Goal: Contribute content

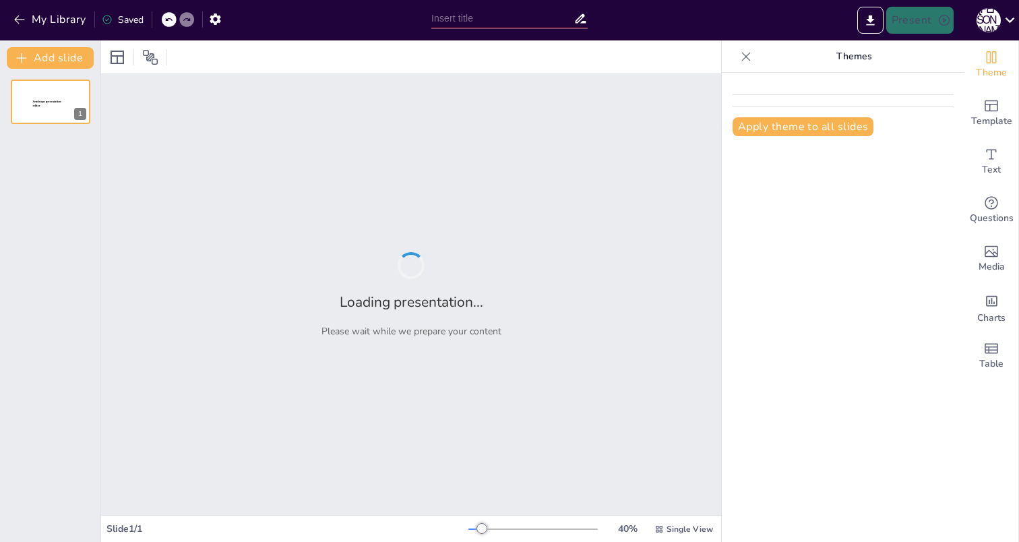
type input "Производительность приложения: Ключ к повышению конверсии и удержанию клиентов"
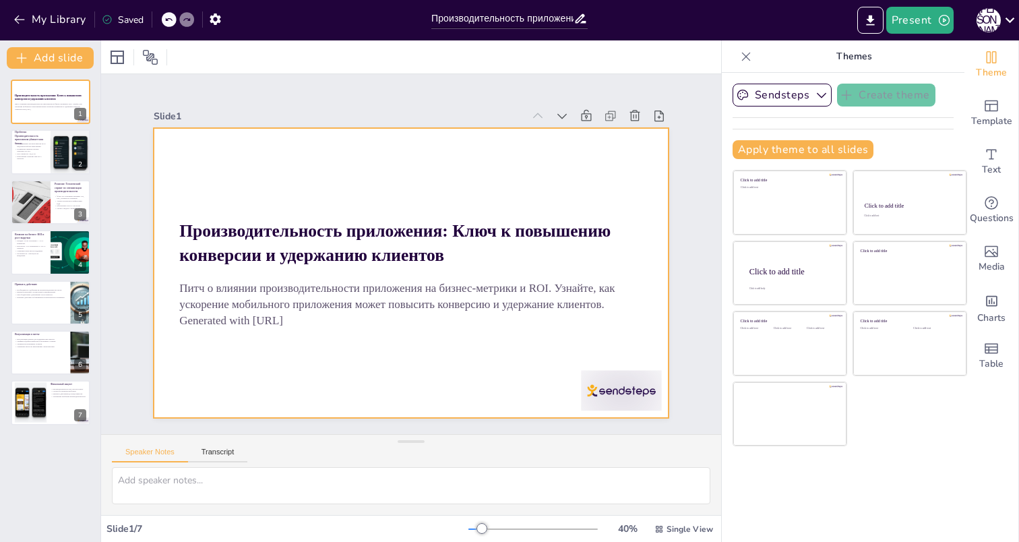
click at [445, 378] on div at bounding box center [392, 258] width 390 height 564
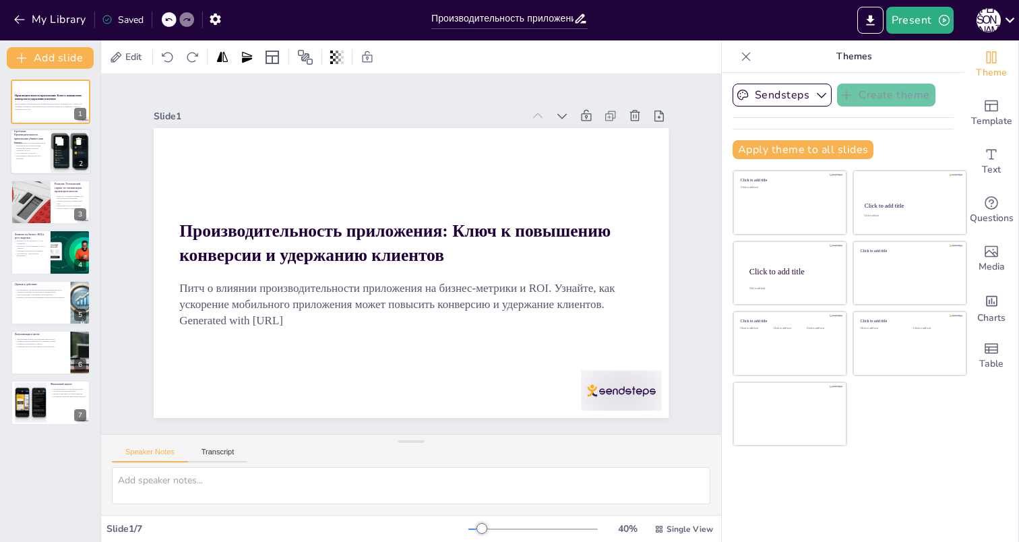
click at [53, 160] on div at bounding box center [70, 152] width 81 height 46
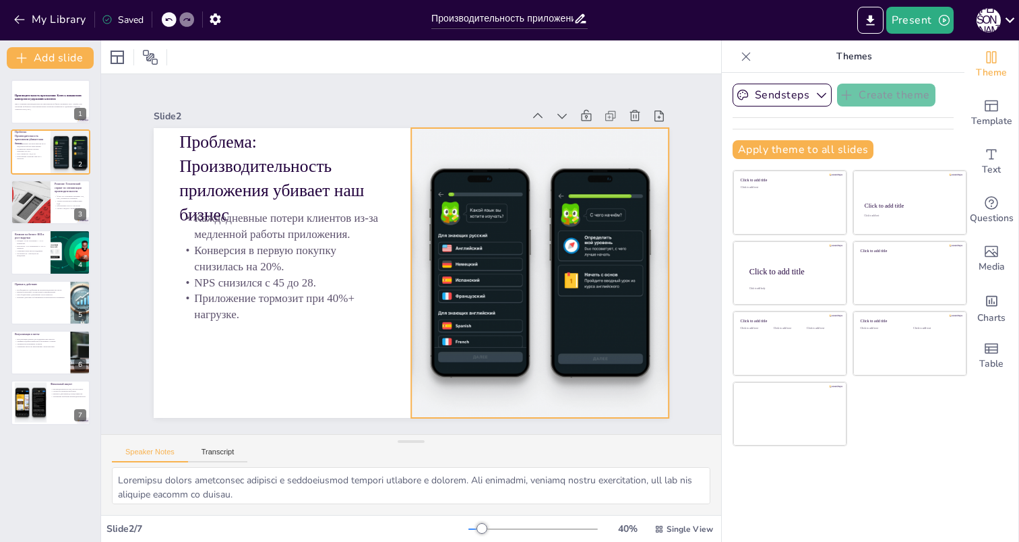
click at [452, 373] on div at bounding box center [309, 173] width 592 height 509
click at [44, 199] on div at bounding box center [30, 202] width 117 height 46
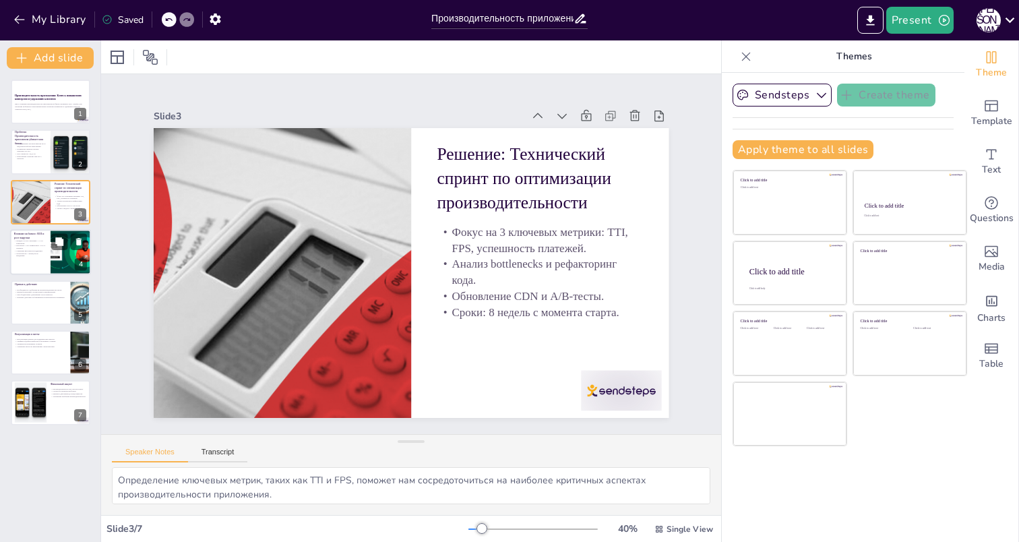
click at [46, 261] on div at bounding box center [50, 252] width 81 height 46
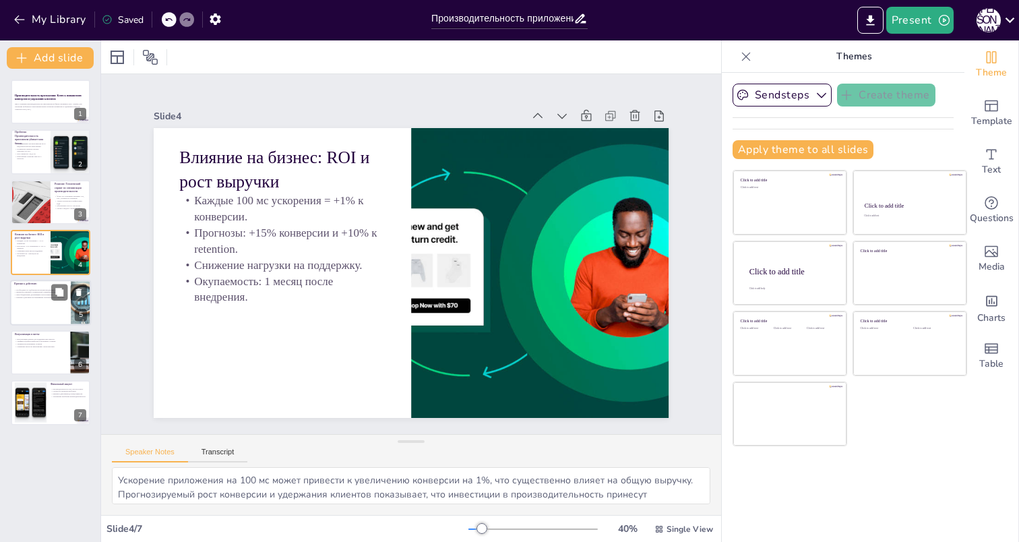
click at [48, 307] on div at bounding box center [50, 303] width 81 height 46
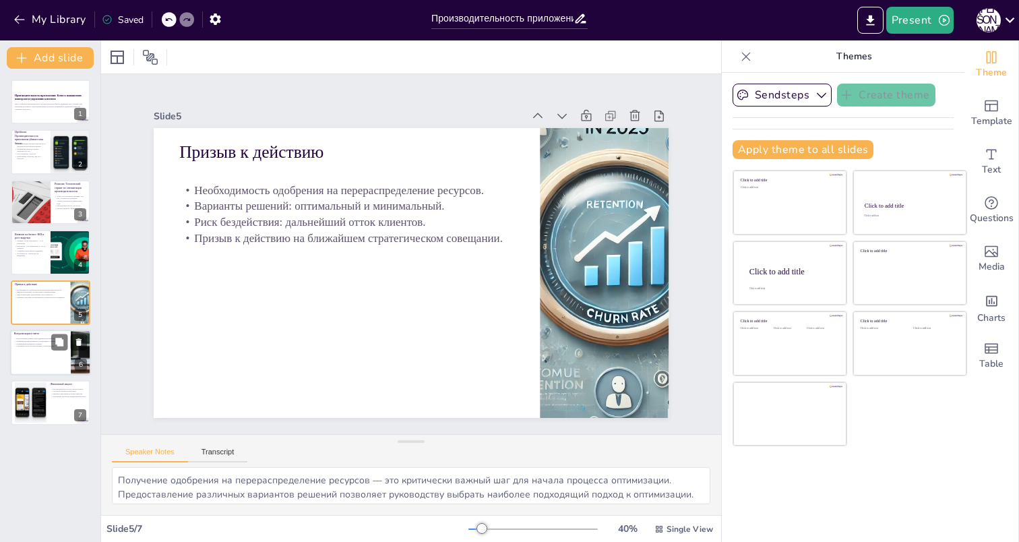
click at [45, 362] on div at bounding box center [50, 352] width 81 height 46
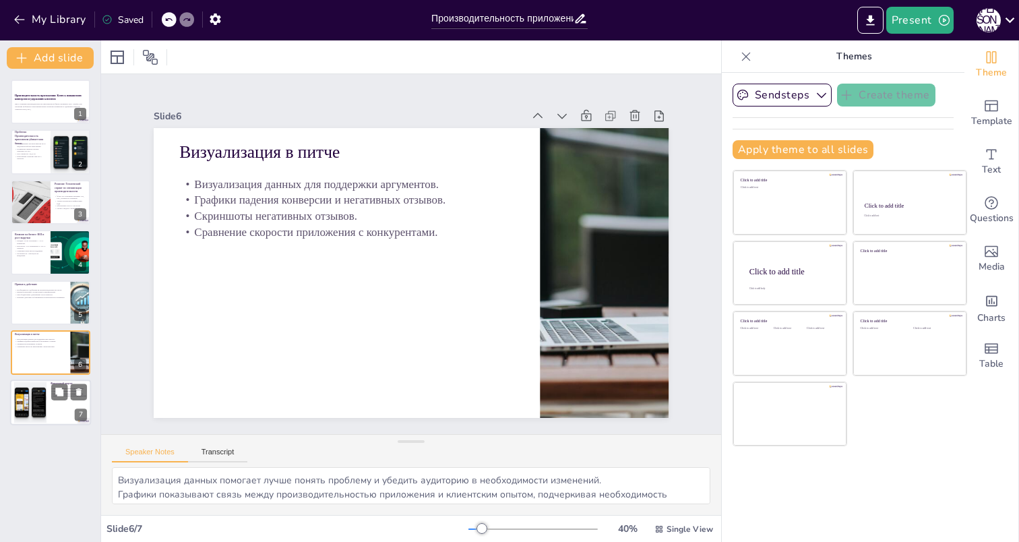
click at [46, 415] on div at bounding box center [50, 403] width 81 height 46
type textarea "Подчеркивание важности производительности как бизнес-проблемы, а не просто техн…"
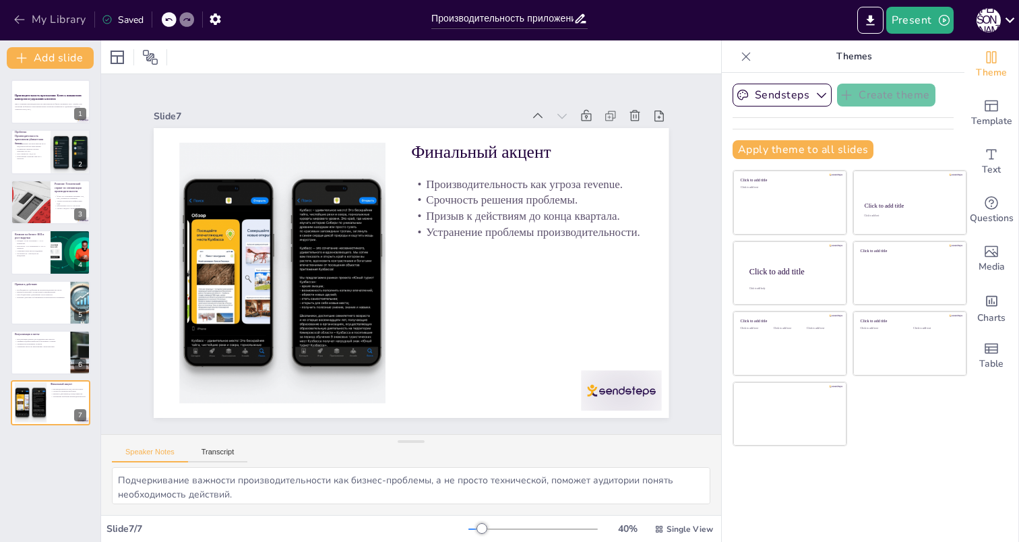
click at [18, 14] on icon "button" at bounding box center [19, 19] width 13 height 13
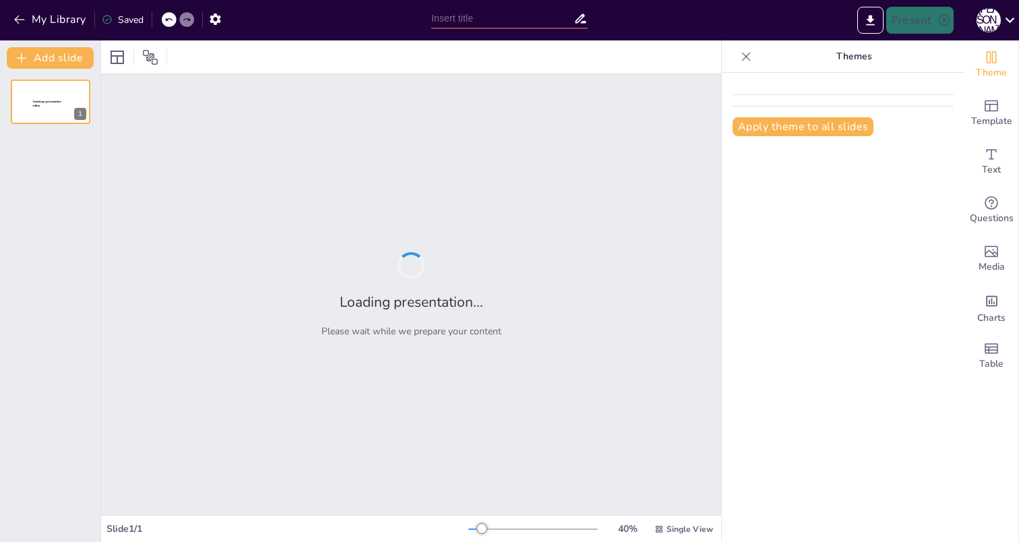
type input "Проблемы производительности: угроза вашему бизнесу и пути решения"
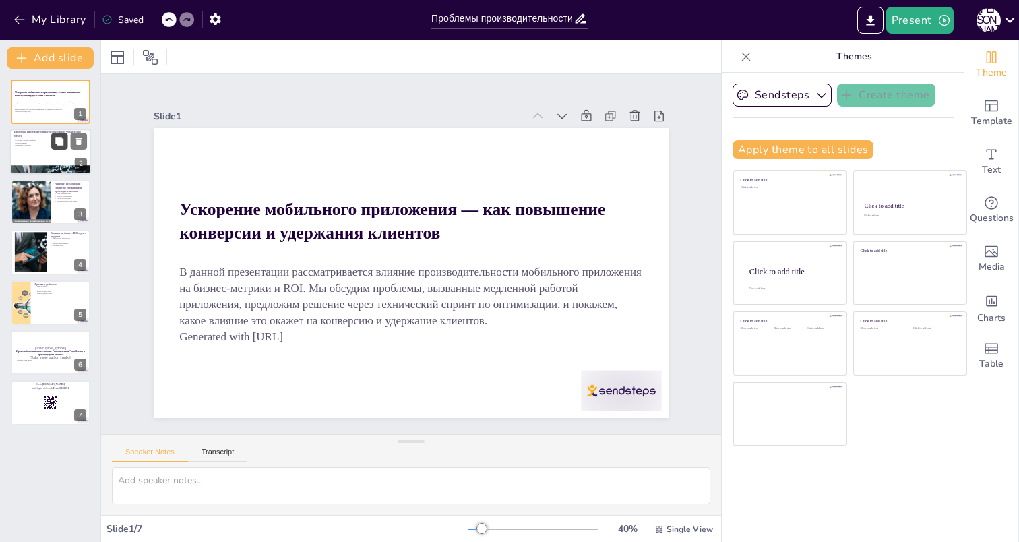
click at [55, 148] on button at bounding box center [59, 141] width 16 height 16
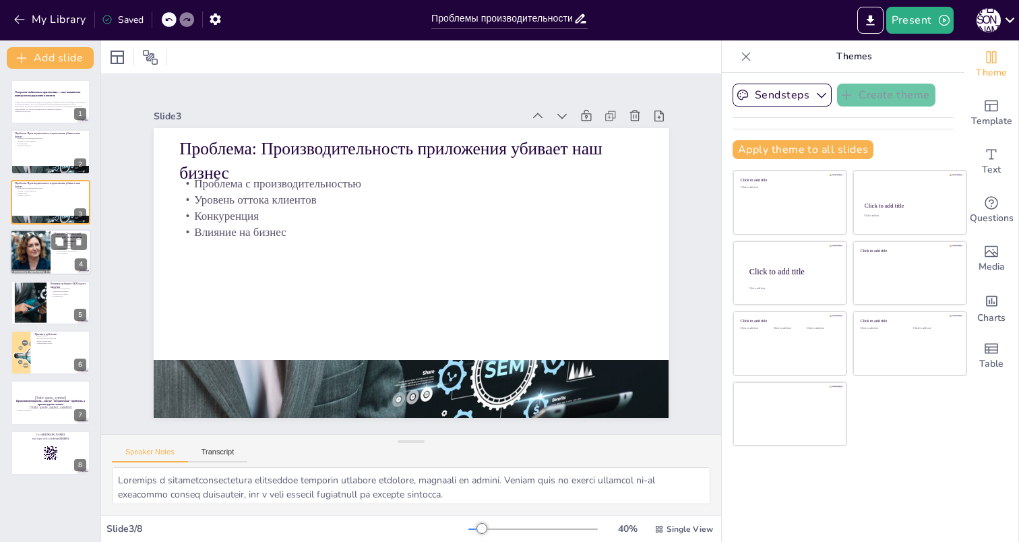
click at [40, 251] on div at bounding box center [30, 252] width 94 height 46
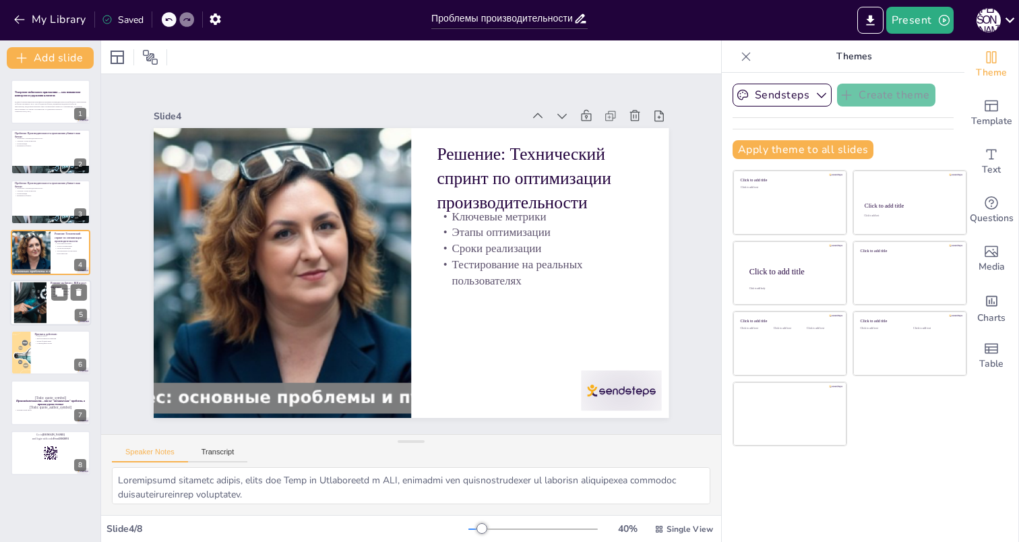
click at [46, 298] on div at bounding box center [50, 303] width 81 height 46
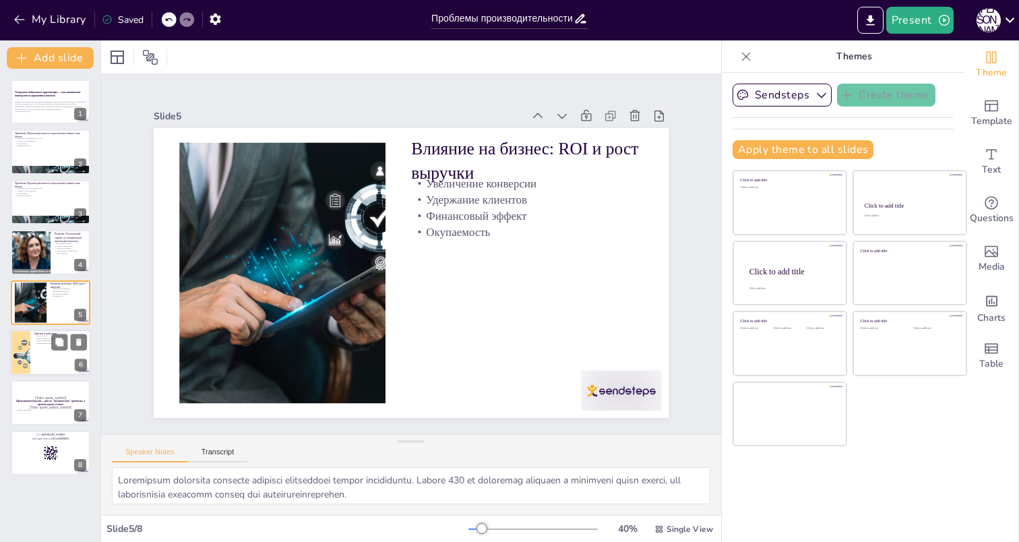
click at [49, 350] on div at bounding box center [50, 352] width 81 height 46
type textarea "Начало работ по оптимизации производительности необходимо запланировать как мож…"
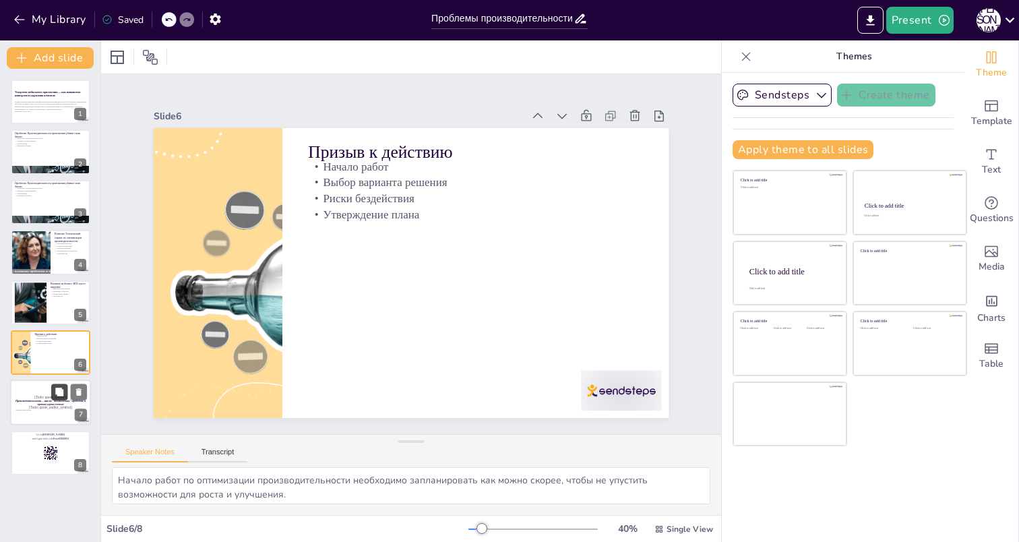
click at [53, 388] on button at bounding box center [59, 392] width 16 height 16
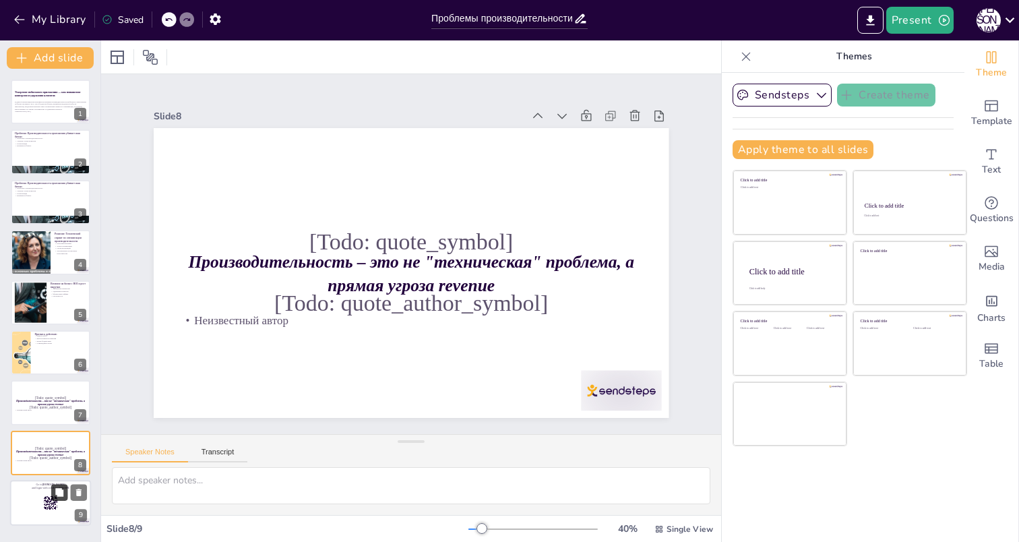
click at [51, 496] on button at bounding box center [59, 492] width 16 height 16
type textarea "Пожалуйста, возьмите свои мобильные устройства и подключитесь к интерактивной п…"
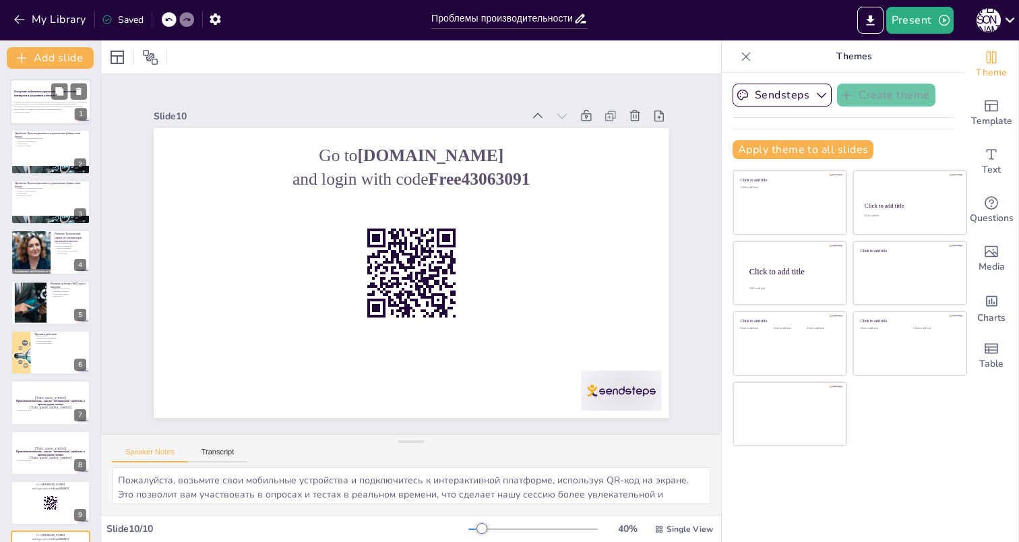
click at [36, 94] on strong "Ускорение мобильного приложения — как повышение конверсии и удержания клиентов" at bounding box center [47, 93] width 67 height 7
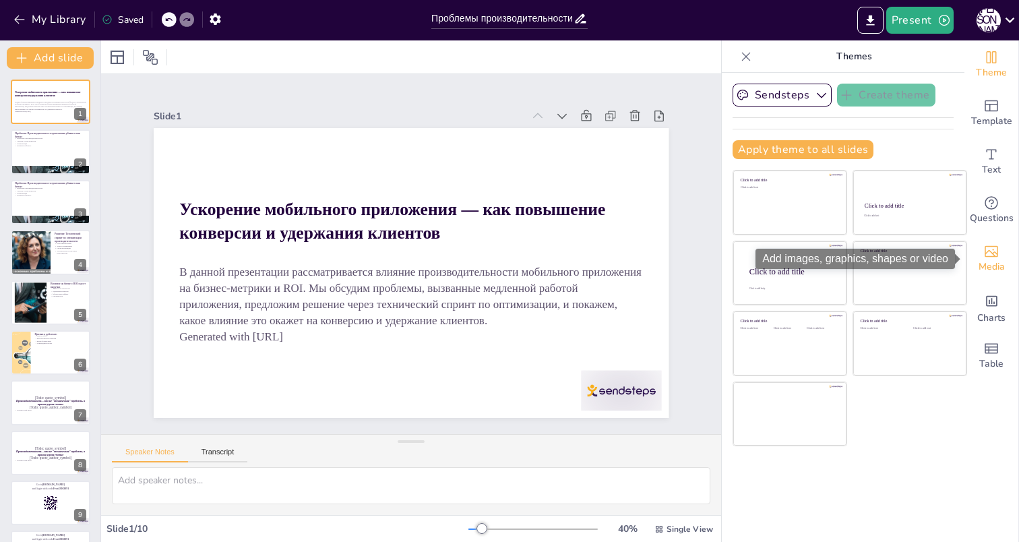
click at [990, 256] on icon "Add images, graphics, shapes or video" at bounding box center [990, 251] width 13 height 11
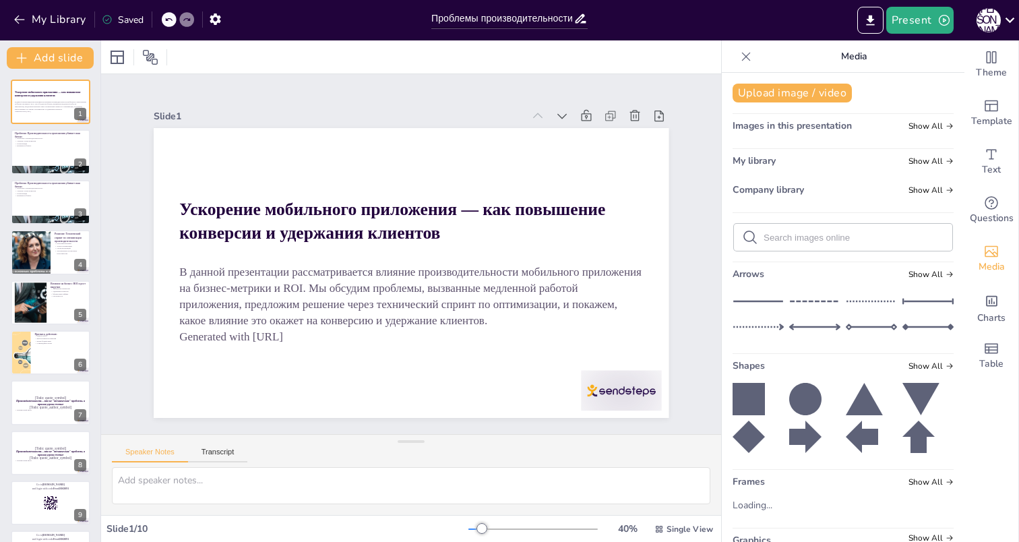
scroll to position [32, 0]
